Goal: Transaction & Acquisition: Book appointment/travel/reservation

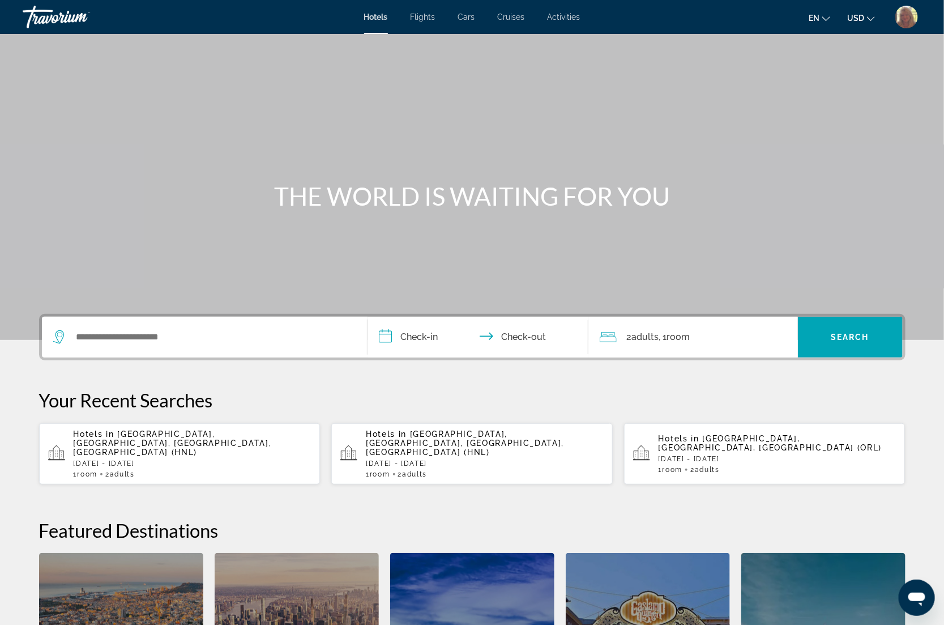
click at [464, 18] on span "Cars" at bounding box center [466, 16] width 17 height 9
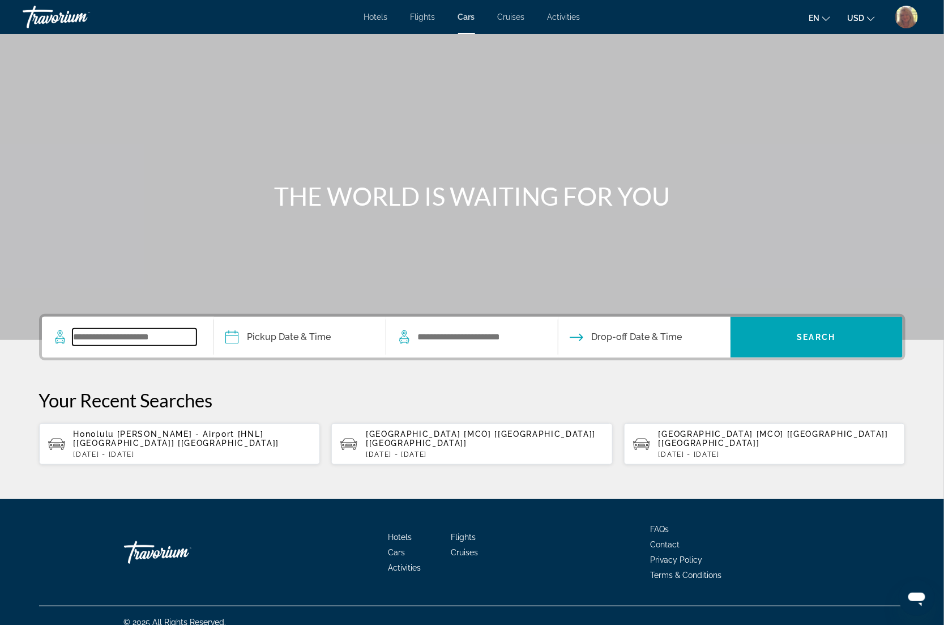
click at [98, 330] on input "Search widget" at bounding box center [134, 337] width 124 height 17
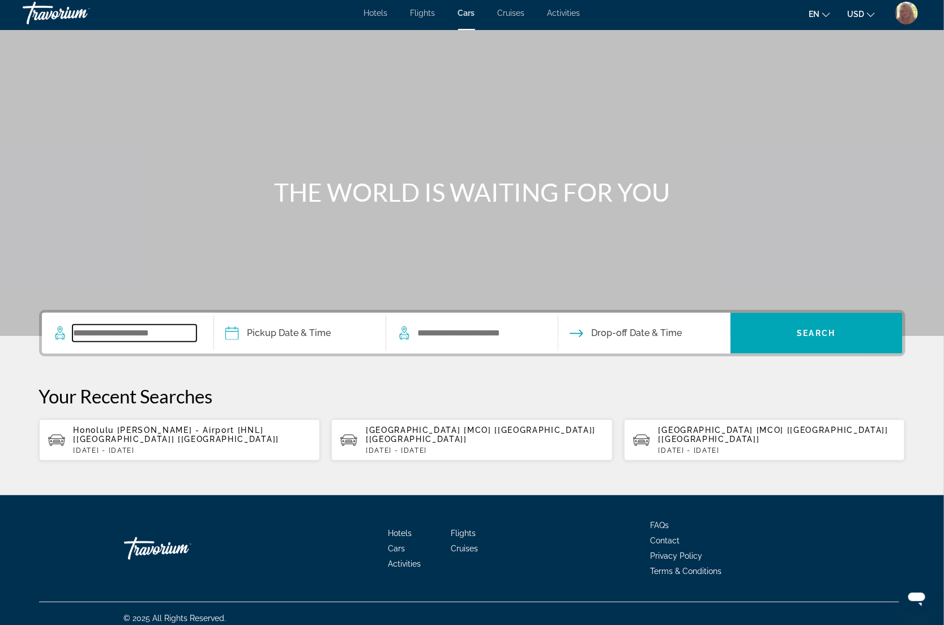
click at [98, 330] on input "Search widget" at bounding box center [134, 333] width 124 height 17
type input "*"
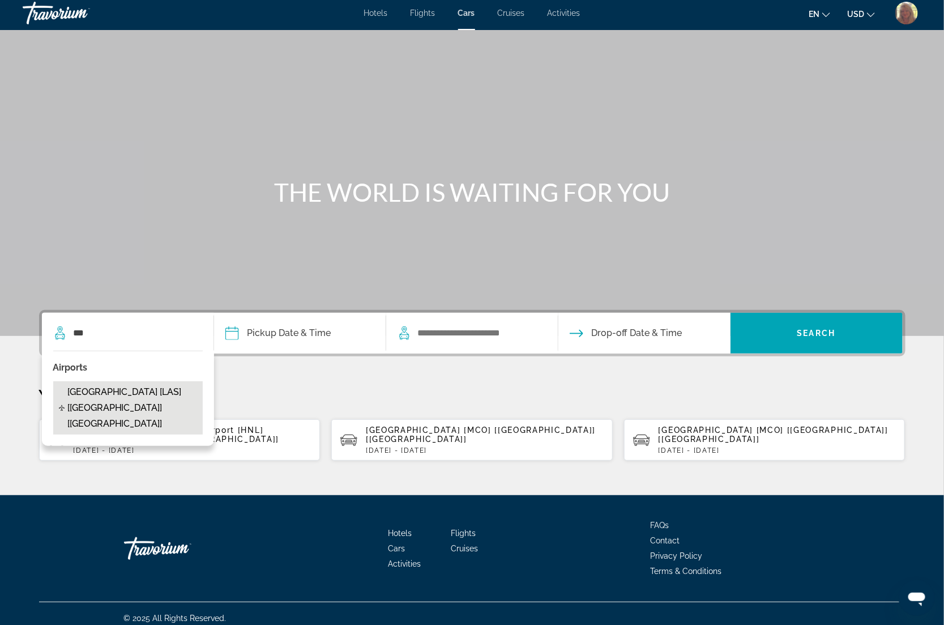
click at [102, 389] on span "[GEOGRAPHIC_DATA] [LAS] [[GEOGRAPHIC_DATA]] [[GEOGRAPHIC_DATA]]" at bounding box center [132, 408] width 130 height 48
type input "**********"
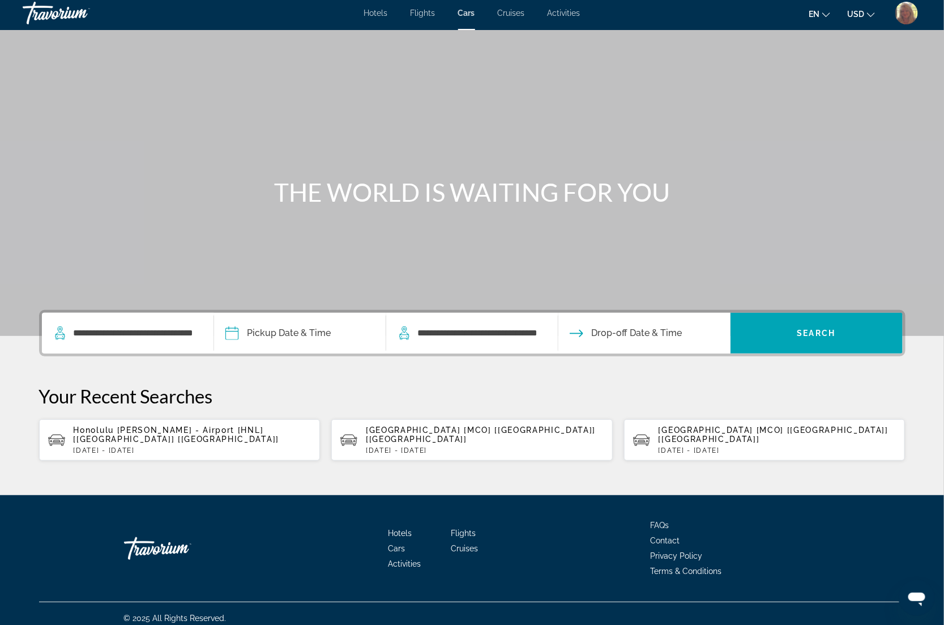
click at [295, 347] on input "Pickup date" at bounding box center [299, 335] width 177 height 44
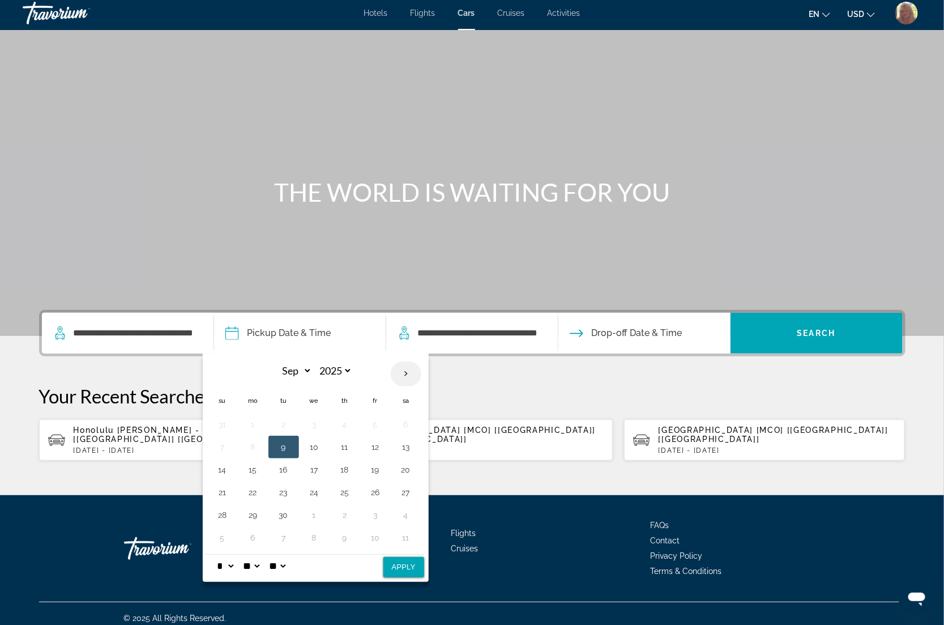
click at [409, 373] on th "Next month" at bounding box center [406, 373] width 31 height 25
click at [225, 370] on th "Previous month" at bounding box center [222, 373] width 31 height 25
select select "*"
click at [224, 492] on button "19" at bounding box center [223, 492] width 18 height 16
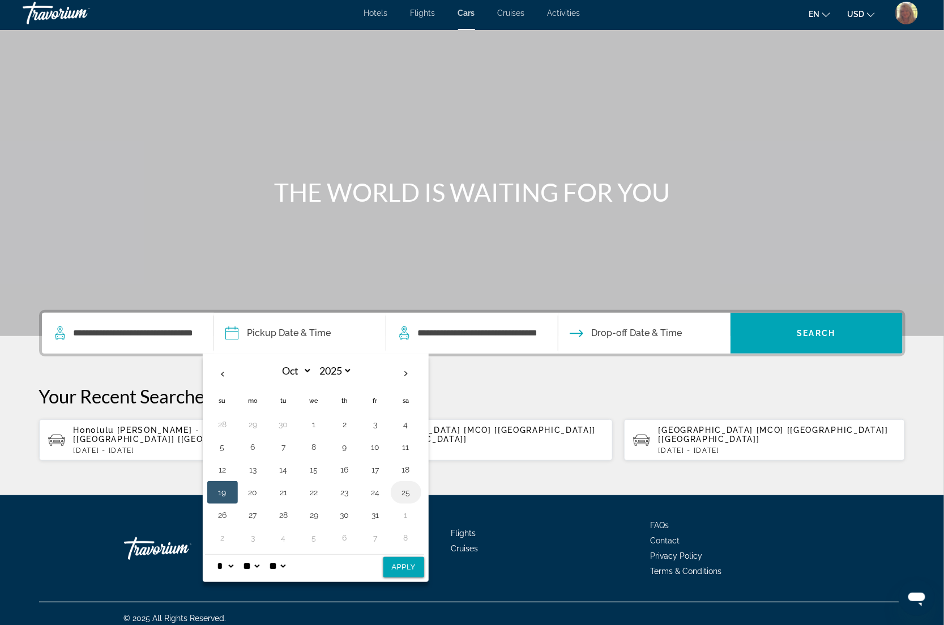
click at [406, 497] on button "25" at bounding box center [406, 492] width 18 height 16
click at [220, 492] on button "19" at bounding box center [223, 492] width 18 height 16
click at [393, 566] on button "Apply" at bounding box center [403, 567] width 41 height 20
type input "**********"
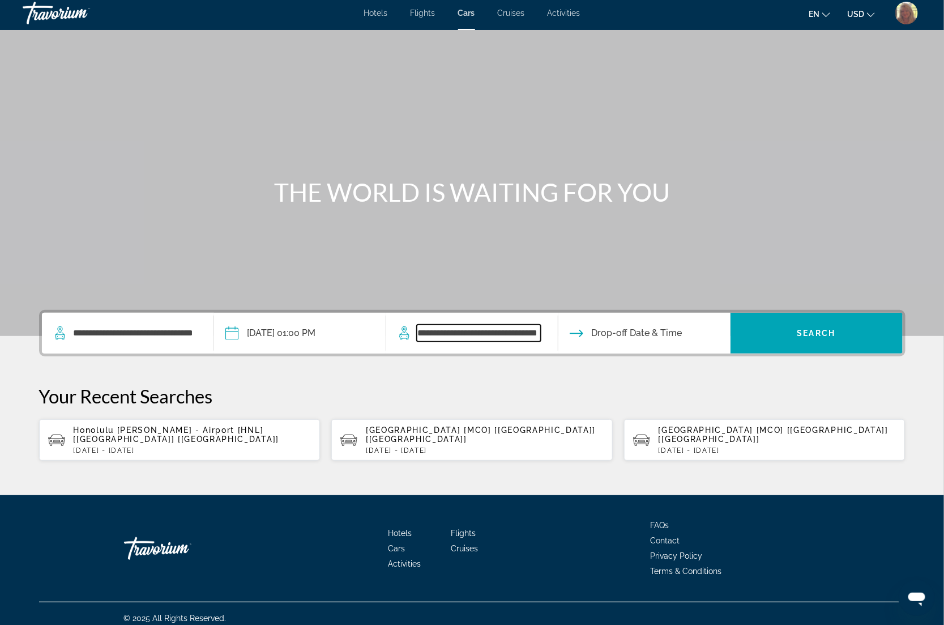
click at [447, 335] on input "**********" at bounding box center [479, 333] width 124 height 17
click at [628, 335] on input "Drop-off date" at bounding box center [644, 335] width 177 height 44
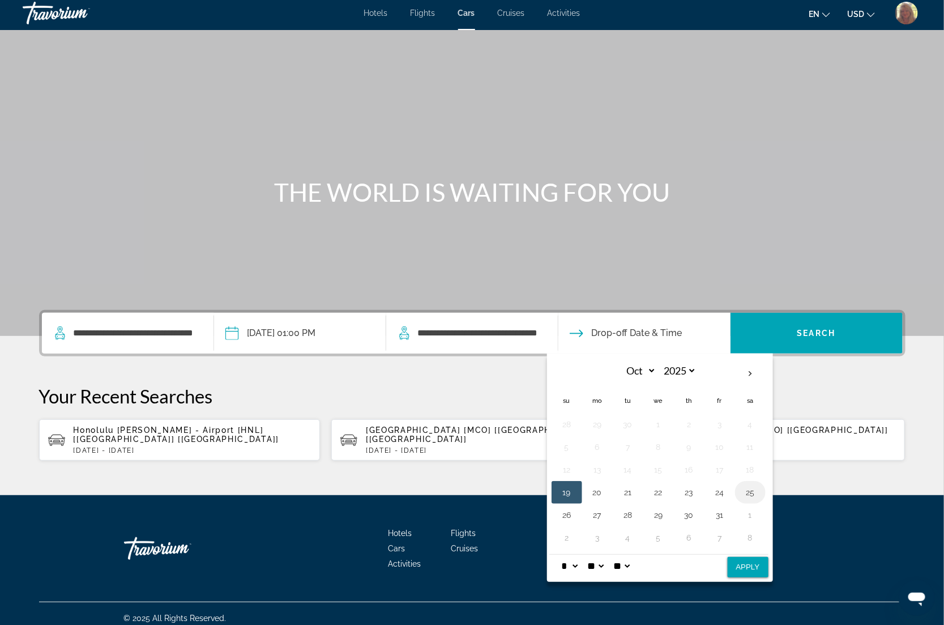
click at [757, 497] on button "25" at bounding box center [750, 492] width 18 height 16
click at [737, 562] on button "Apply" at bounding box center [748, 567] width 41 height 20
type input "**********"
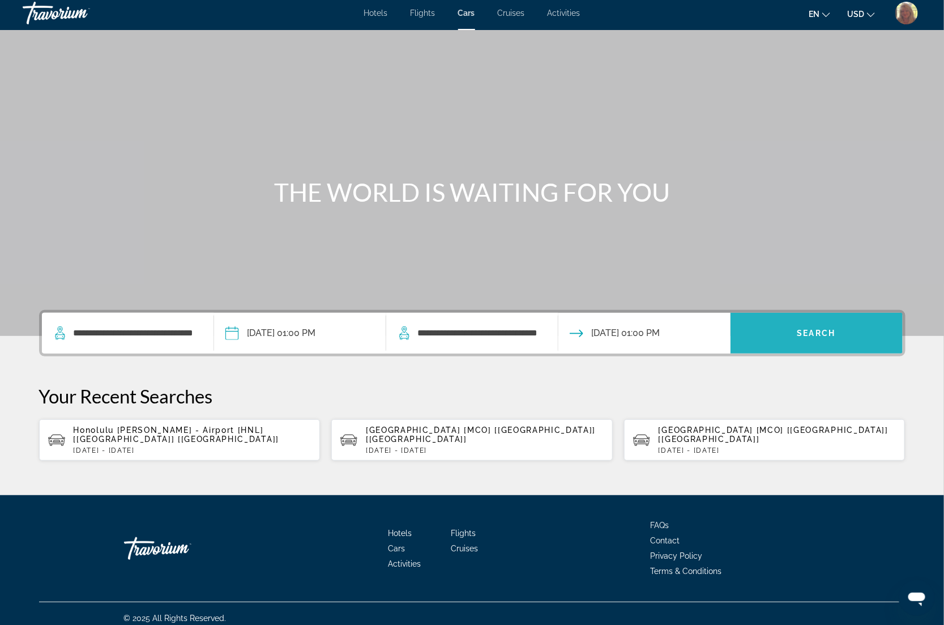
click at [833, 338] on span "Search widget" at bounding box center [817, 332] width 172 height 27
